Goal: Find specific page/section: Locate item on page

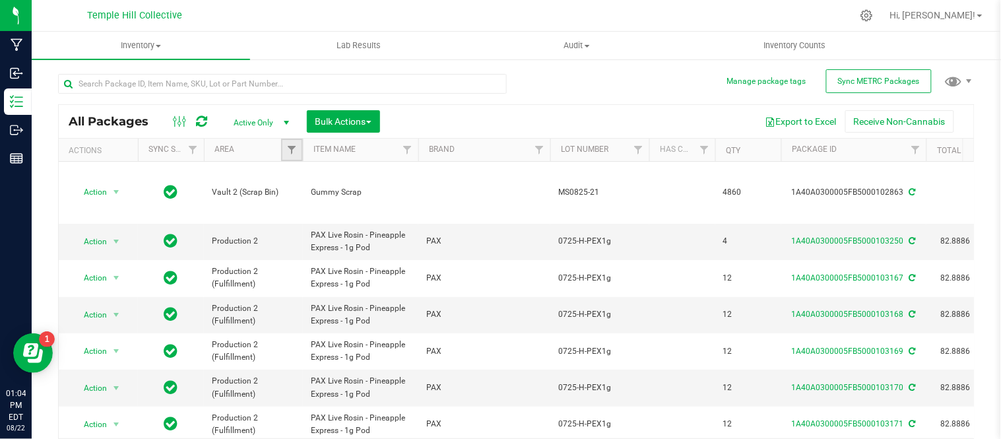
click at [284, 153] on link "Filter" at bounding box center [292, 150] width 22 height 22
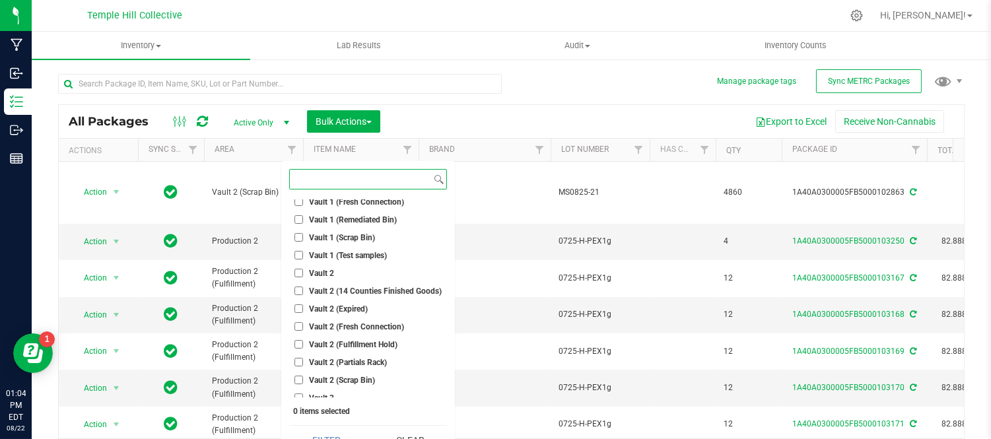
scroll to position [345, 0]
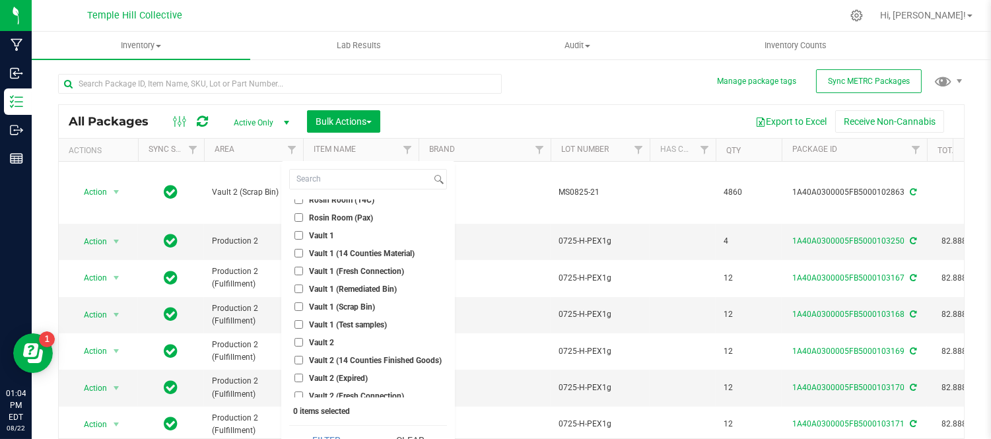
click at [325, 341] on span "Vault 2" at bounding box center [321, 343] width 25 height 8
click at [303, 341] on input "Vault 2" at bounding box center [298, 342] width 9 height 9
checkbox input "true"
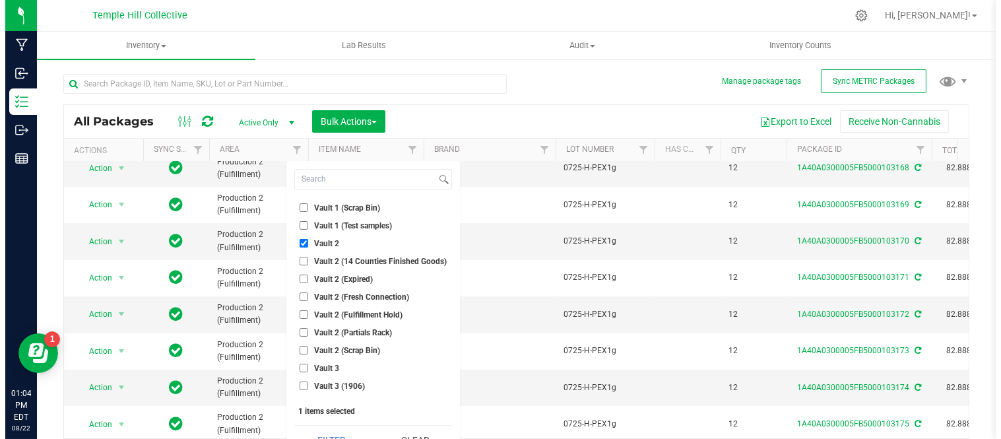
scroll to position [492, 0]
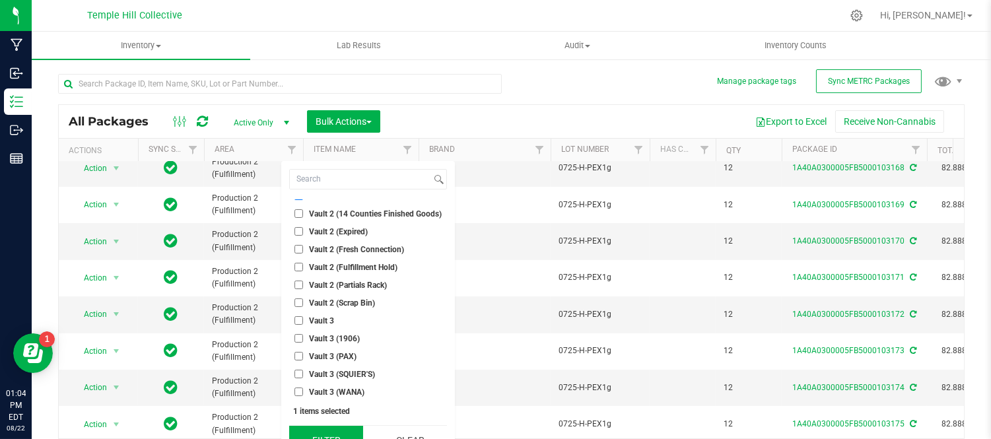
click at [348, 430] on button "Filter" at bounding box center [326, 440] width 74 height 29
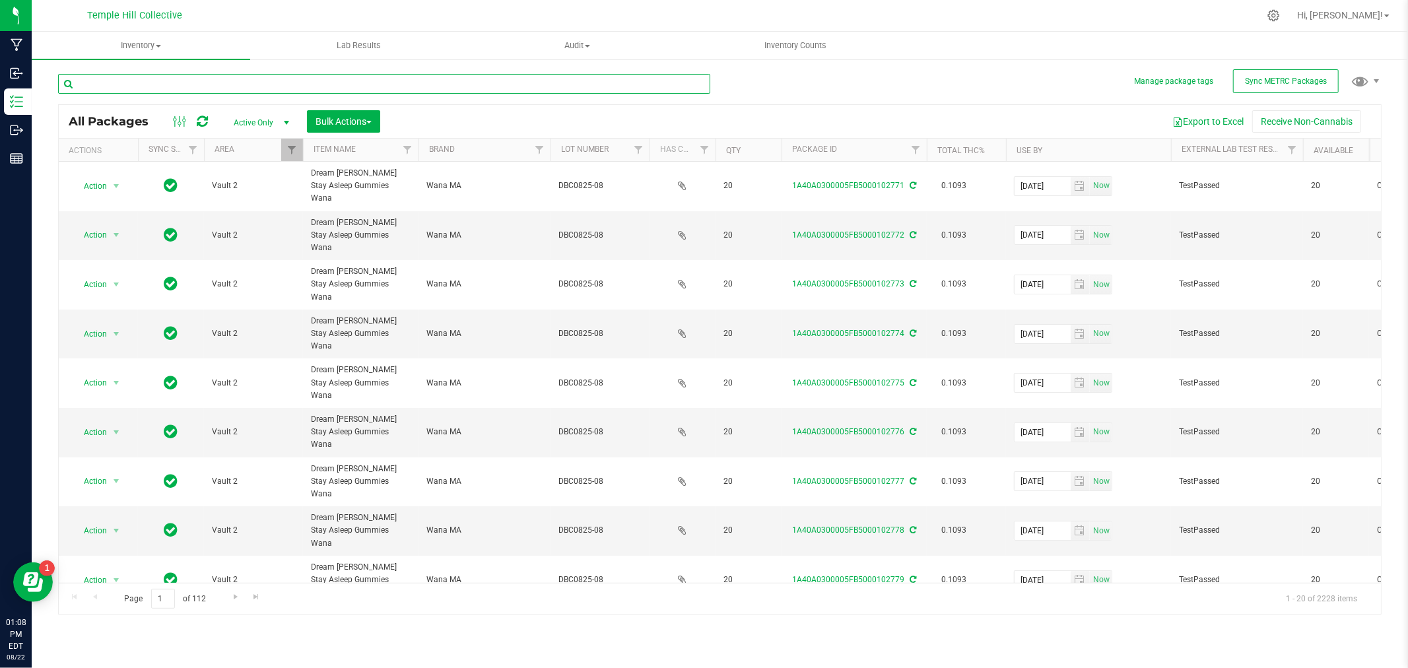
paste input "1:1SM0625-19"
click at [106, 82] on input "1:1SM0625-19" at bounding box center [384, 84] width 652 height 20
paste input "IP0725-08"
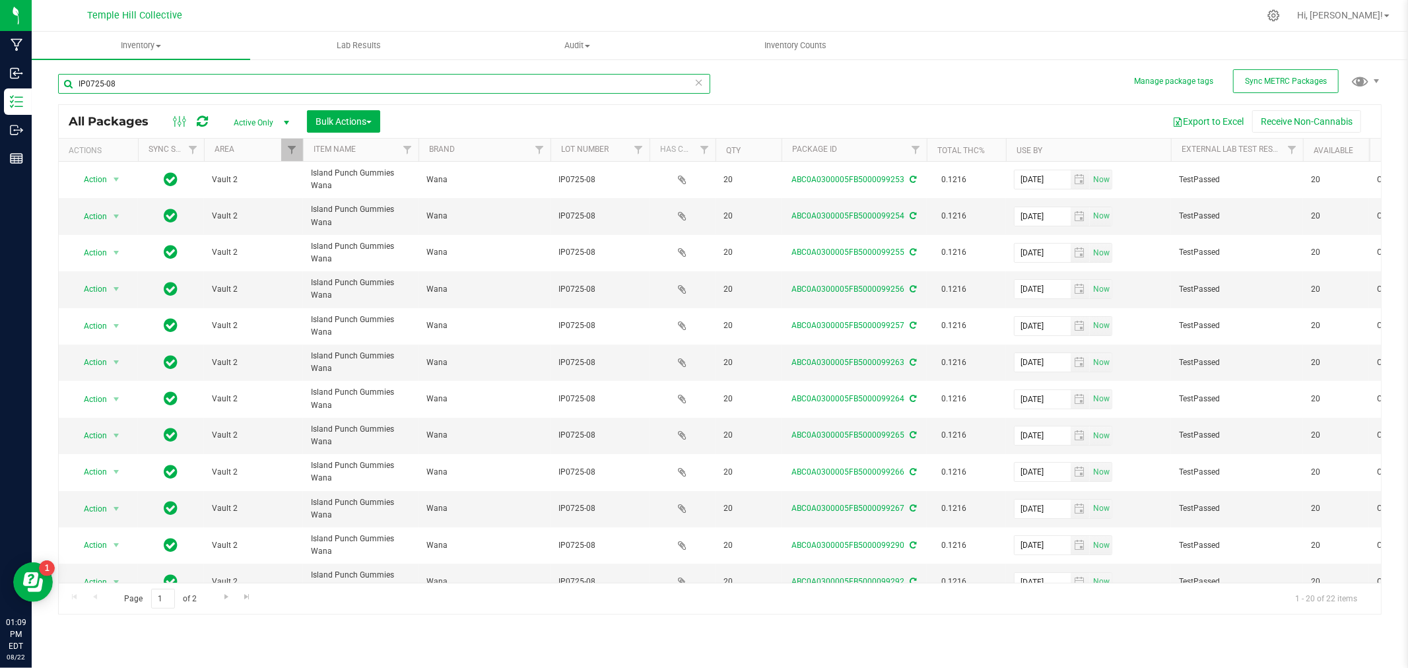
click at [478, 86] on input "IP0725-08" at bounding box center [384, 84] width 652 height 20
click at [478, 84] on input "IP0725-08" at bounding box center [384, 84] width 652 height 20
paste input "DBC0825-07"
type input "DBC0825-07"
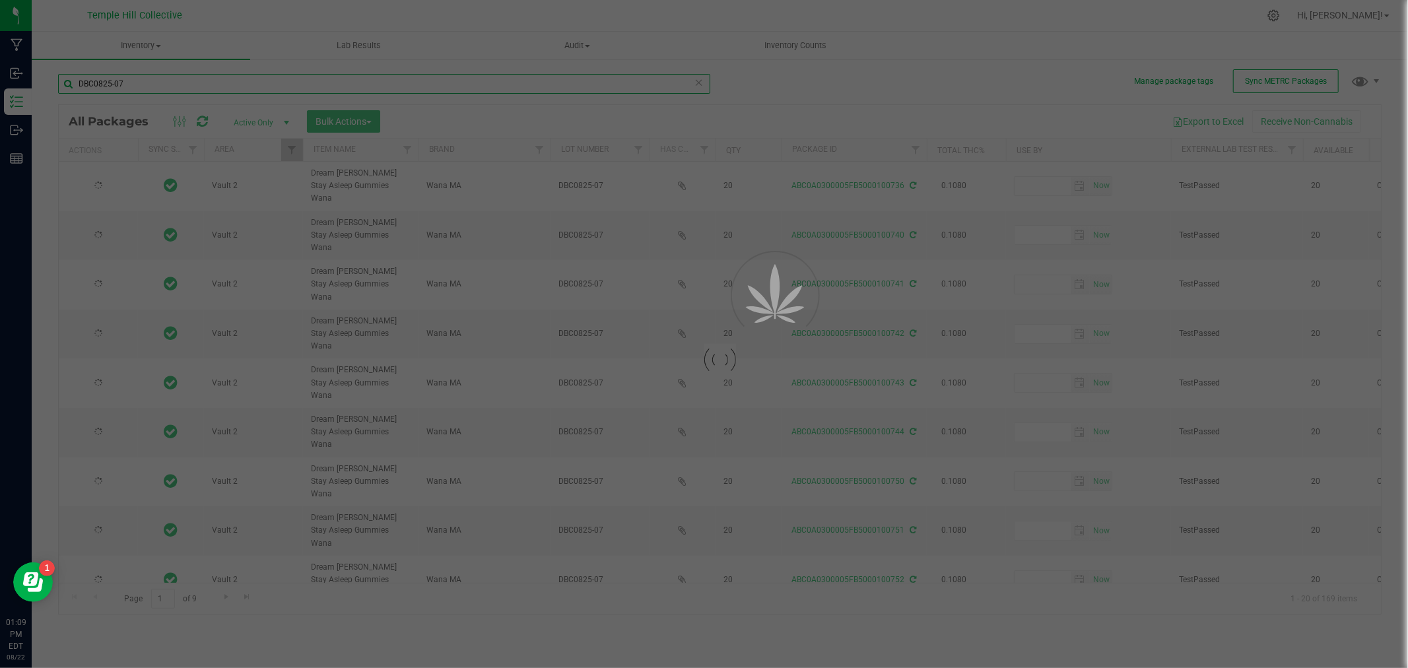
type input "[DATE]"
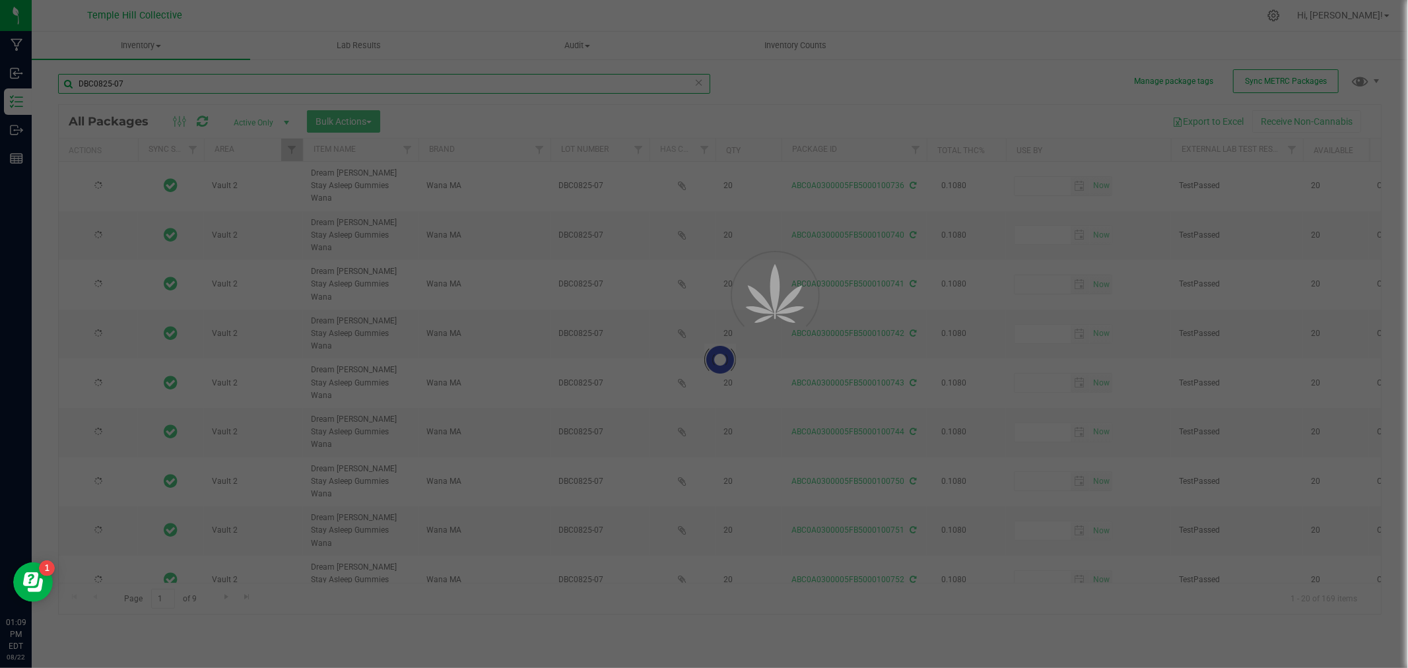
type input "[DATE]"
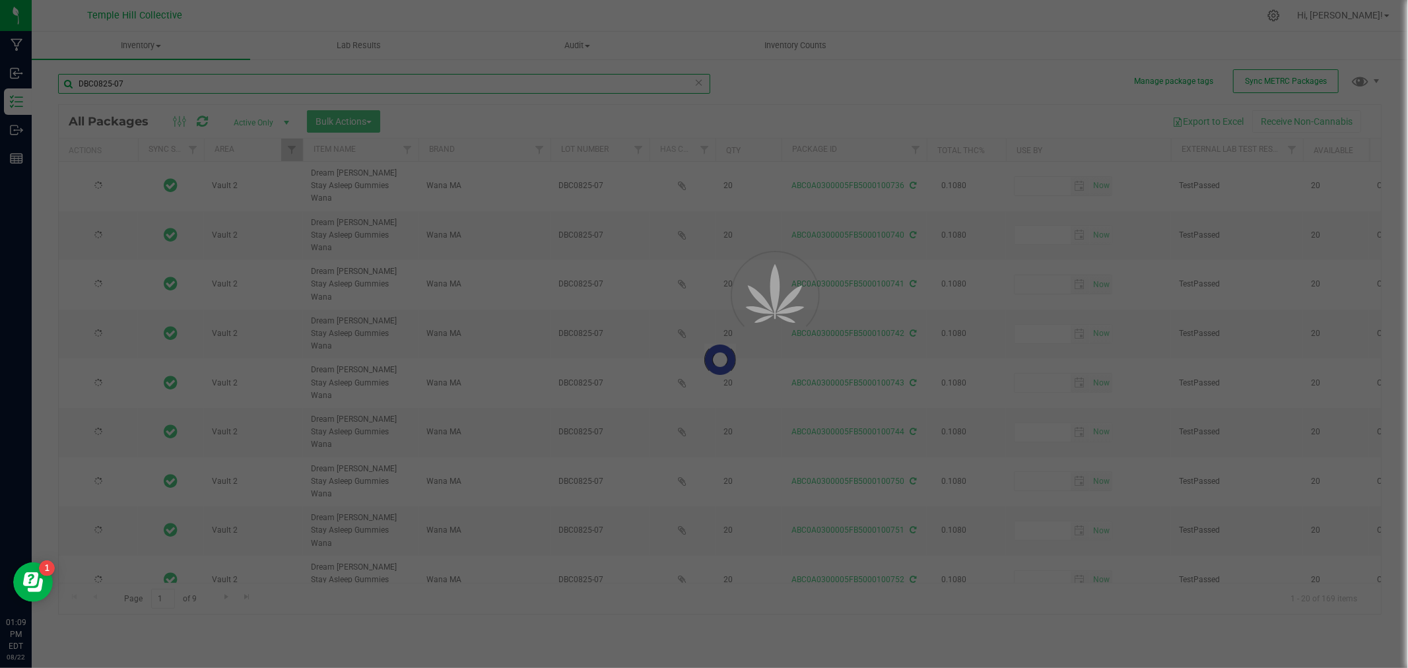
type input "[DATE]"
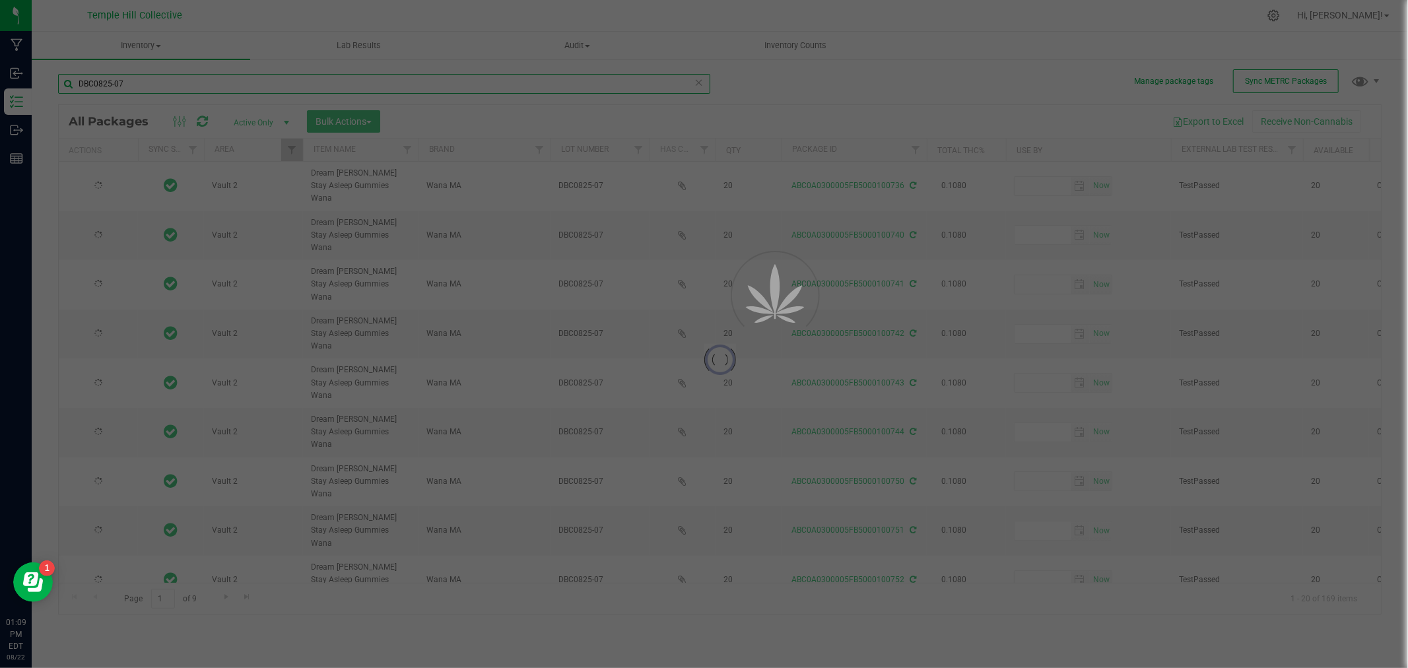
type input "[DATE]"
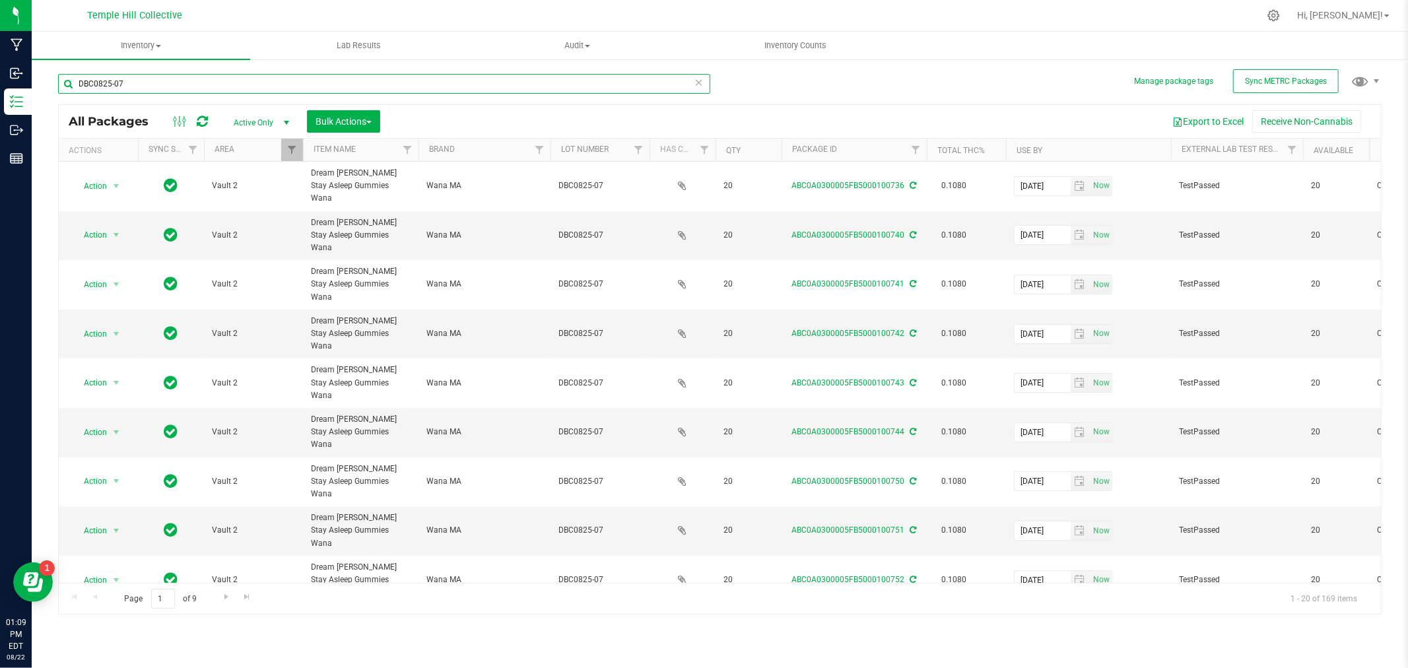
click at [81, 83] on input "DBC0825-07" at bounding box center [384, 84] width 652 height 20
click at [91, 86] on input "DBC0825-07" at bounding box center [384, 84] width 652 height 20
click at [90, 86] on input "DBC0825-07" at bounding box center [384, 84] width 652 height 20
click at [124, 83] on input "DBC0825-07" at bounding box center [384, 84] width 652 height 20
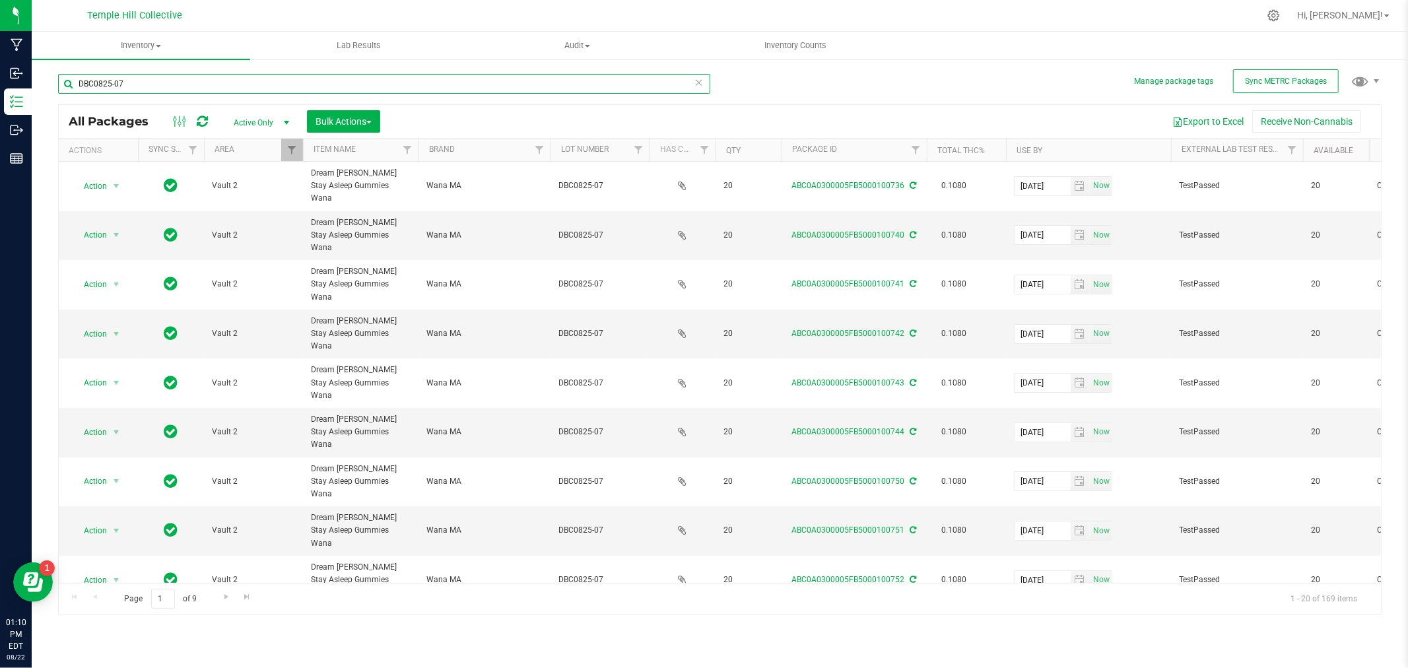
click at [124, 83] on input "DBC0825-07" at bounding box center [384, 84] width 652 height 20
paste input "LC0625-24"
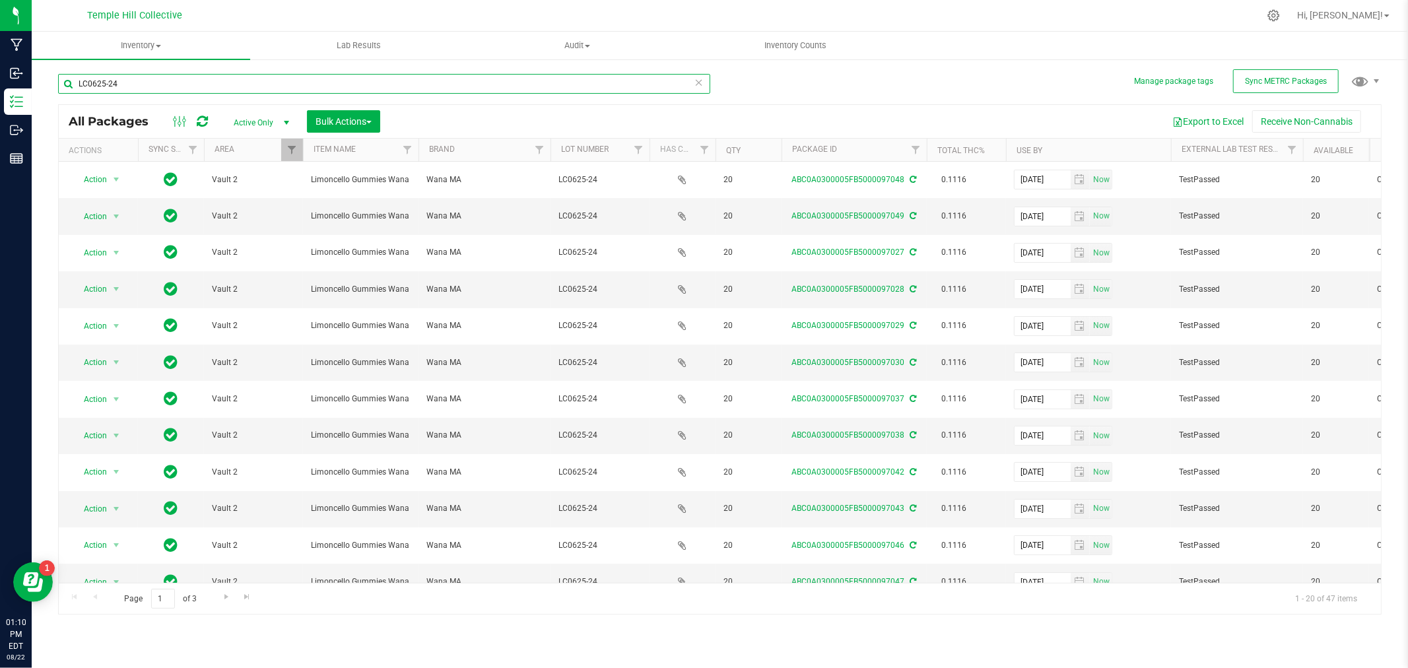
type input "LC0625-24"
